Goal: Transaction & Acquisition: Purchase product/service

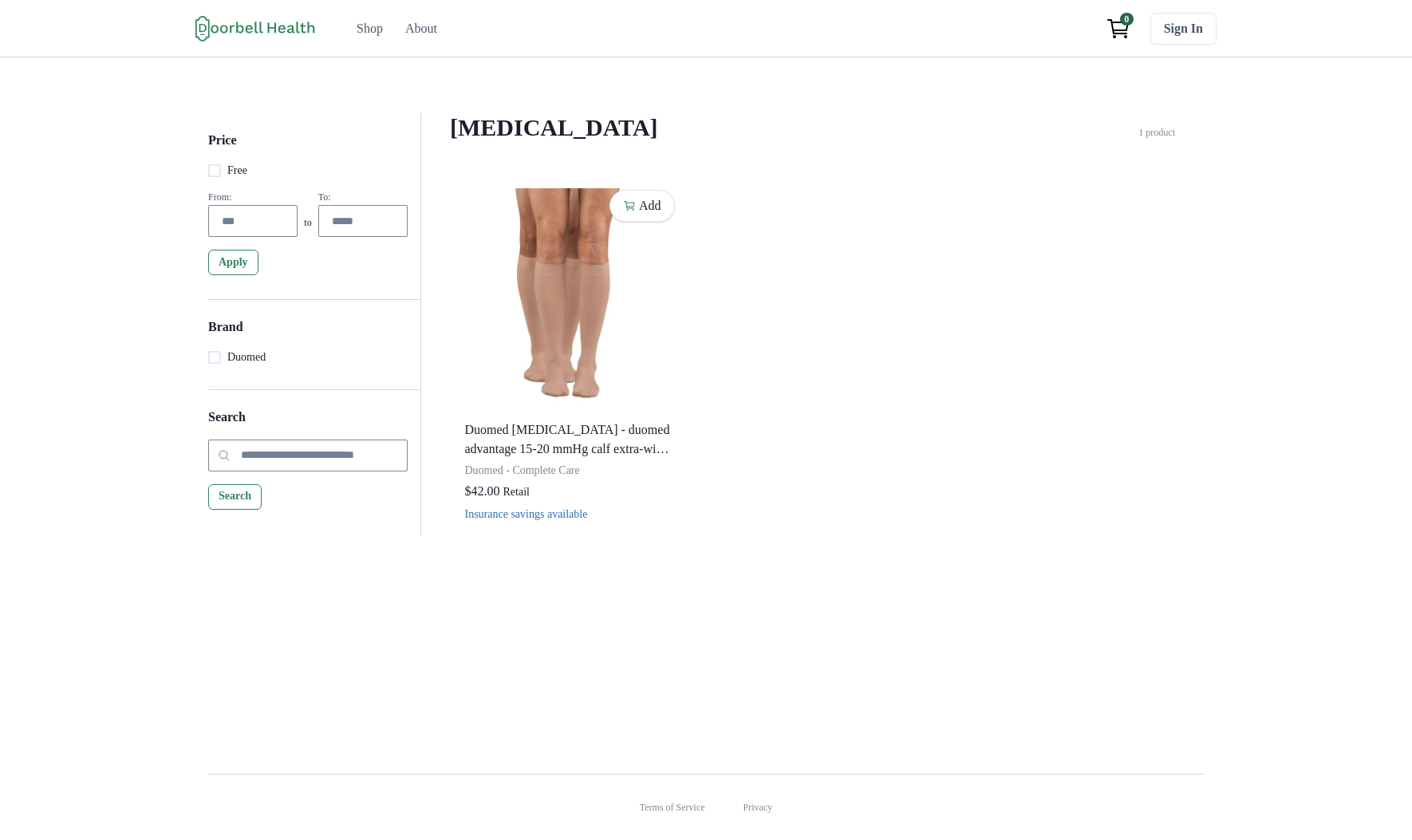
click at [440, 281] on div "[MEDICAL_DATA] Filter Clear all Price Free From: to To: Apply Brand Duomed Appl…" at bounding box center [812, 324] width 782 height 421
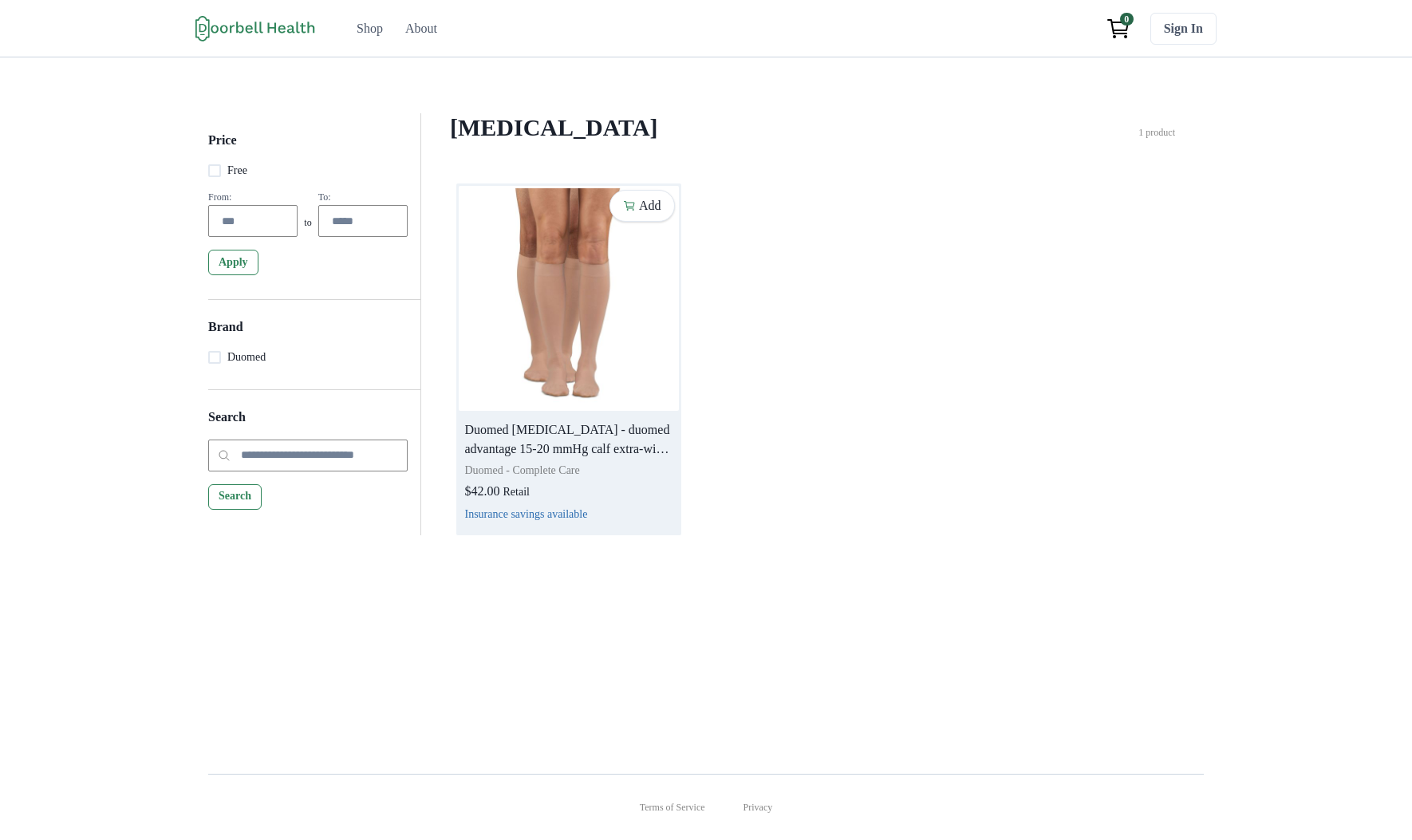
click at [494, 301] on img at bounding box center [568, 298] width 220 height 225
